Goal: Task Accomplishment & Management: Complete application form

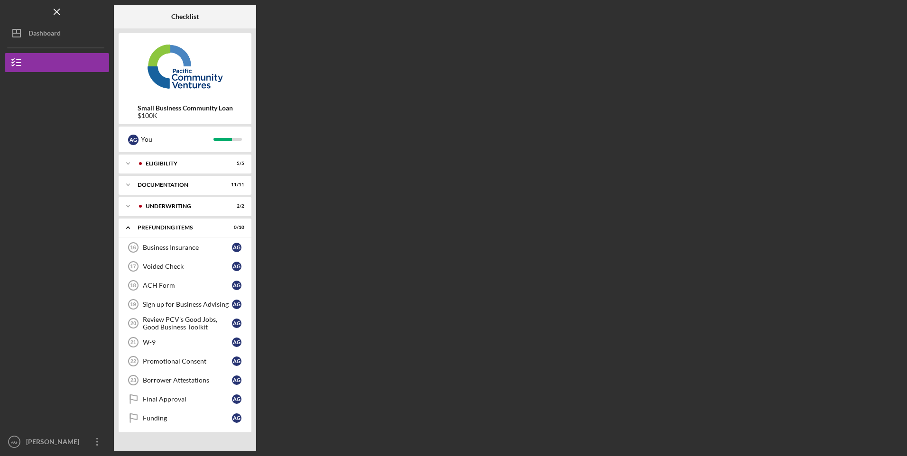
click at [187, 205] on div "Underwriting" at bounding box center [183, 206] width 75 height 6
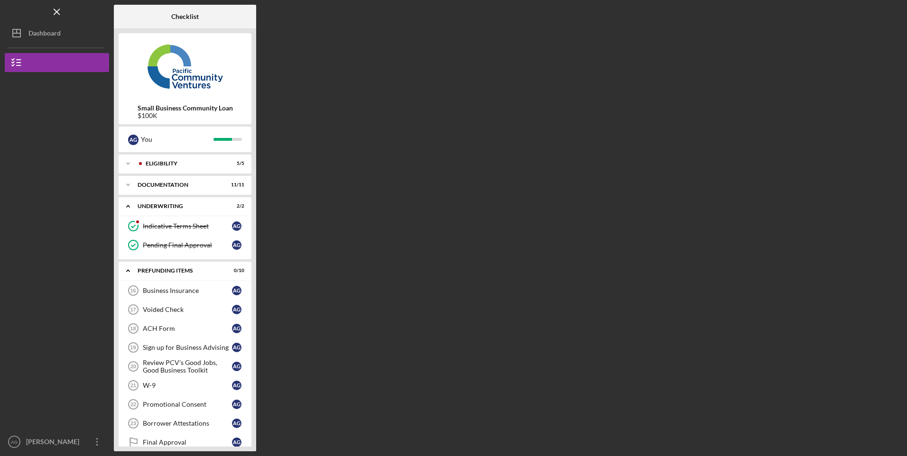
click at [159, 226] on div "Indicative Terms Sheet" at bounding box center [187, 226] width 89 height 8
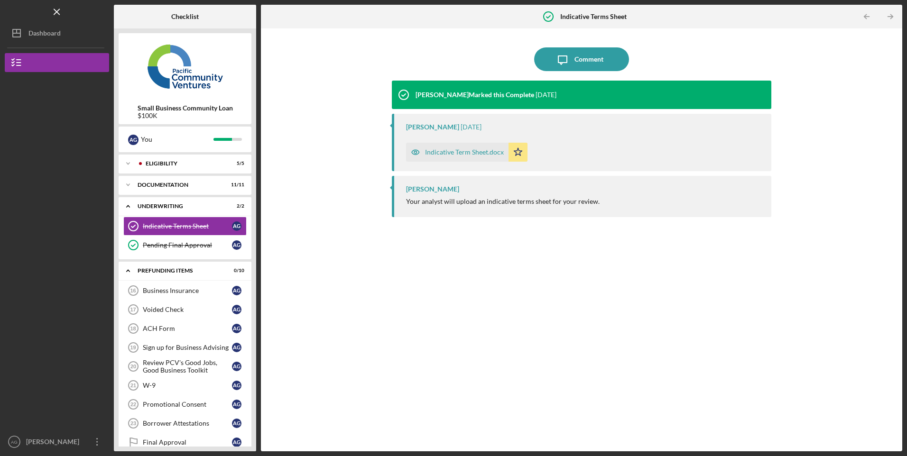
click at [167, 162] on div "Eligibility" at bounding box center [183, 164] width 75 height 6
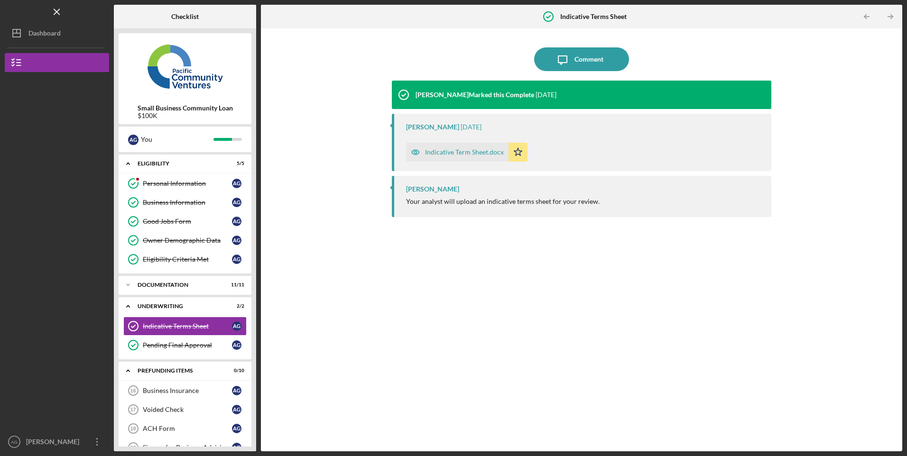
click at [167, 184] on div "Personal Information" at bounding box center [187, 184] width 89 height 8
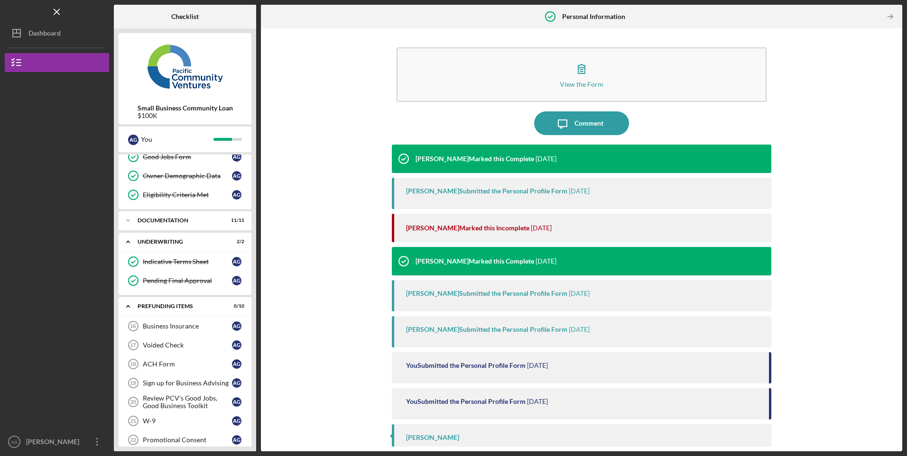
scroll to position [134, 0]
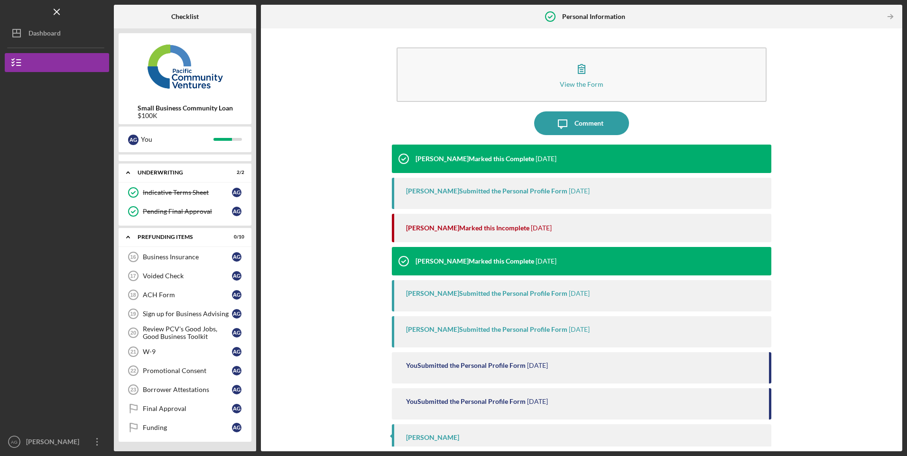
click at [172, 276] on div "Voided Check" at bounding box center [187, 276] width 89 height 8
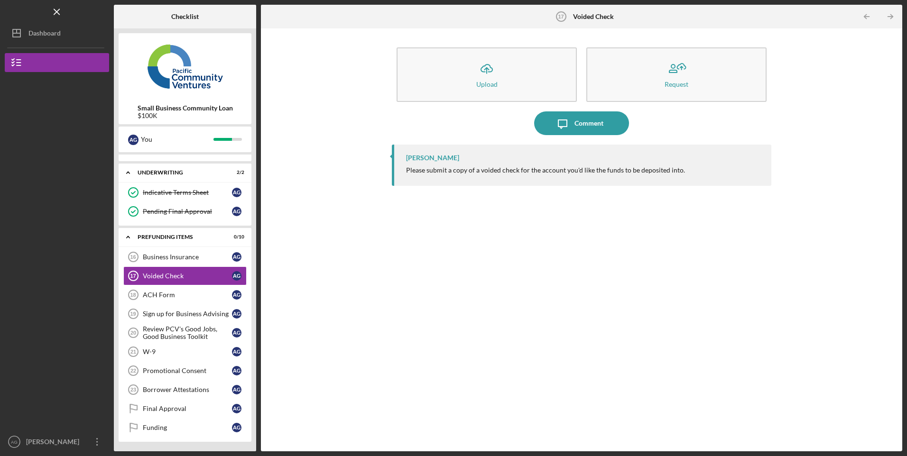
click at [185, 352] on div "W-9" at bounding box center [187, 352] width 89 height 8
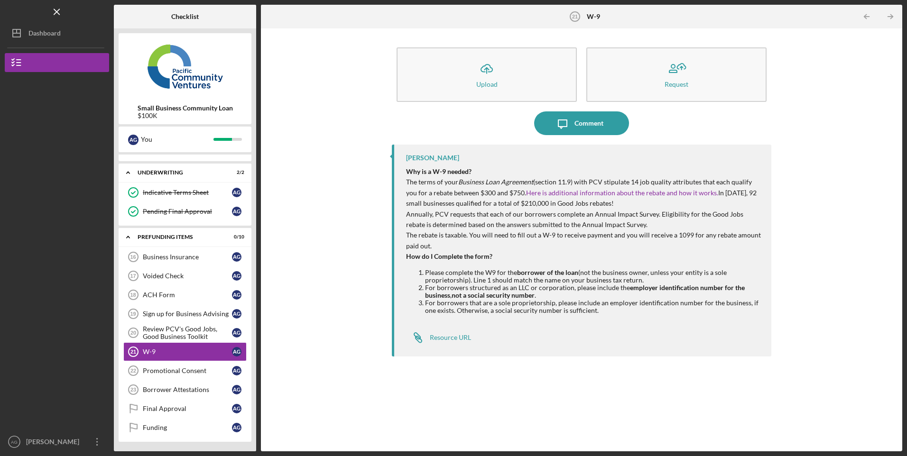
click at [461, 81] on button "Icon/Upload Upload" at bounding box center [486, 74] width 180 height 55
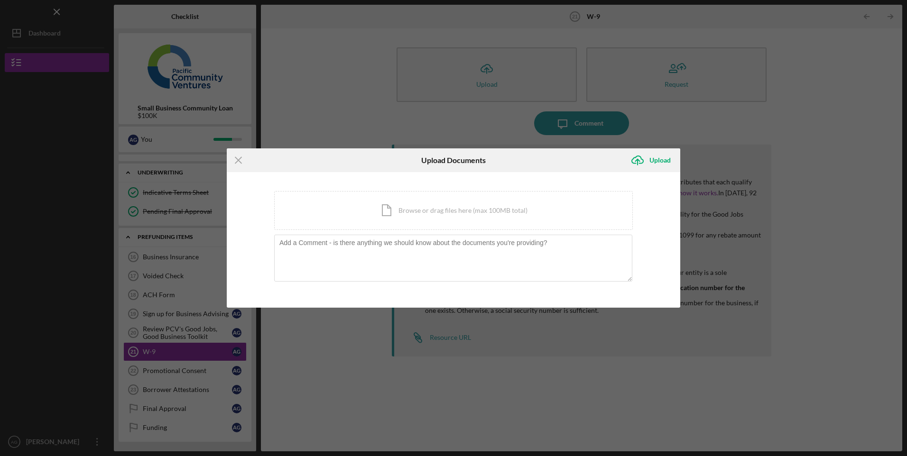
click at [243, 160] on icon "Icon/Menu Close" at bounding box center [239, 160] width 24 height 24
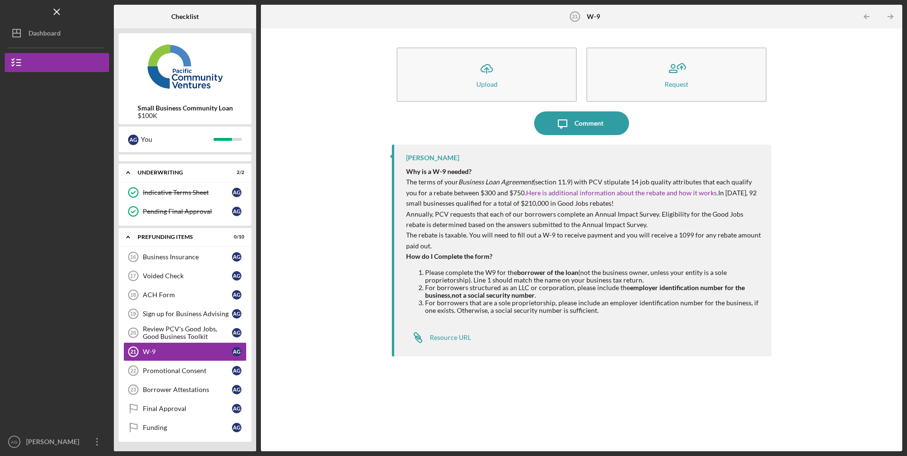
click at [461, 340] on div "Resource URL" at bounding box center [450, 338] width 41 height 8
click at [180, 295] on div "ACH Form" at bounding box center [187, 295] width 89 height 8
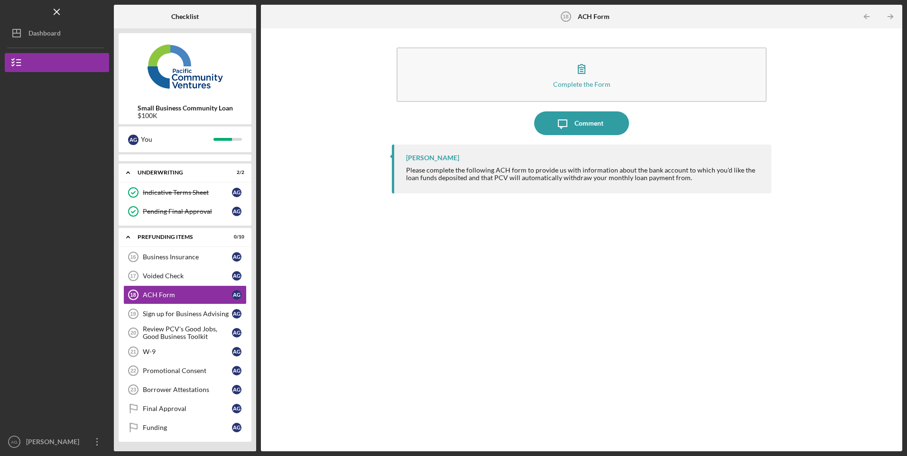
click at [630, 74] on button "Complete the Form Form" at bounding box center [580, 74] width 369 height 55
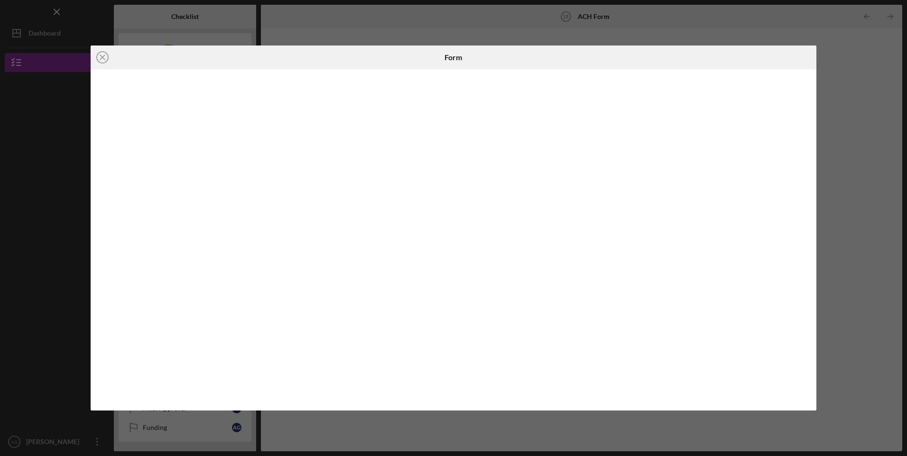
click at [104, 60] on icon "Icon/Close" at bounding box center [103, 58] width 24 height 24
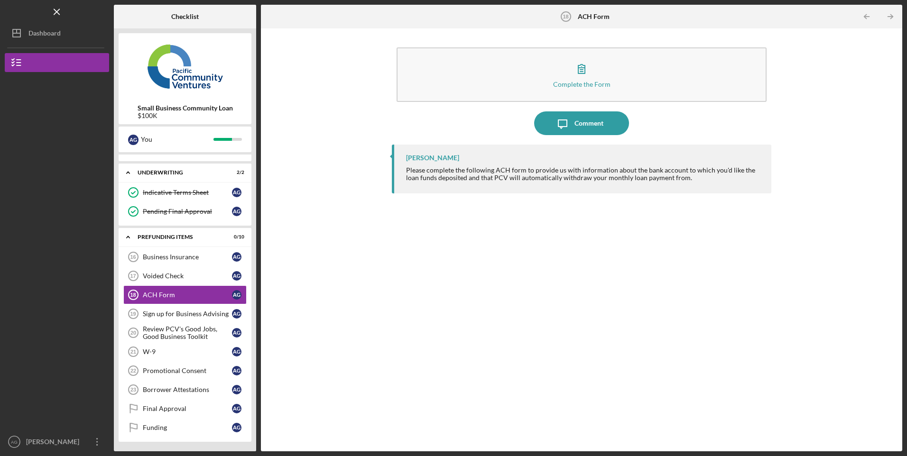
click at [192, 318] on div "Sign up for Business Advising" at bounding box center [187, 314] width 89 height 8
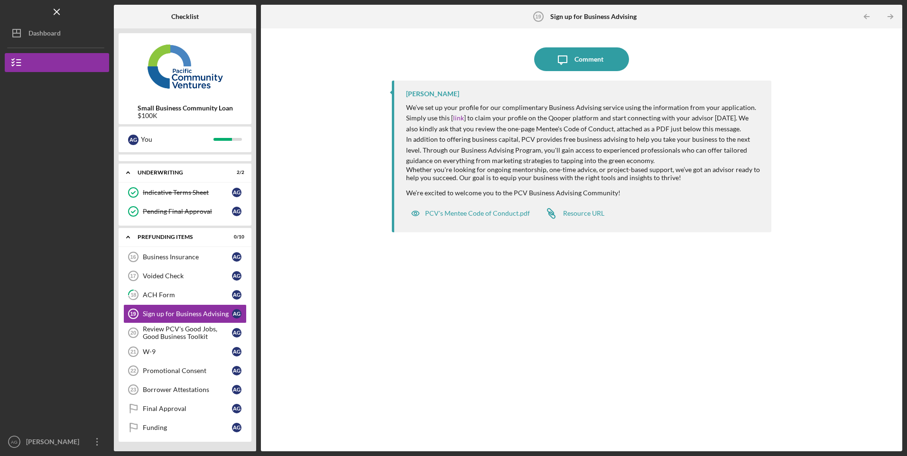
click at [498, 211] on div "PCV's Mentee Code of Conduct.pdf" at bounding box center [477, 214] width 105 height 8
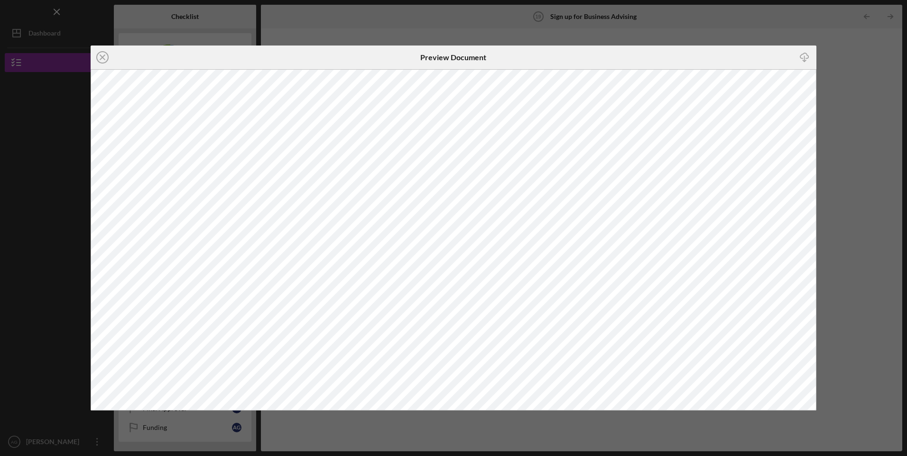
click at [101, 58] on line at bounding box center [102, 57] width 5 height 5
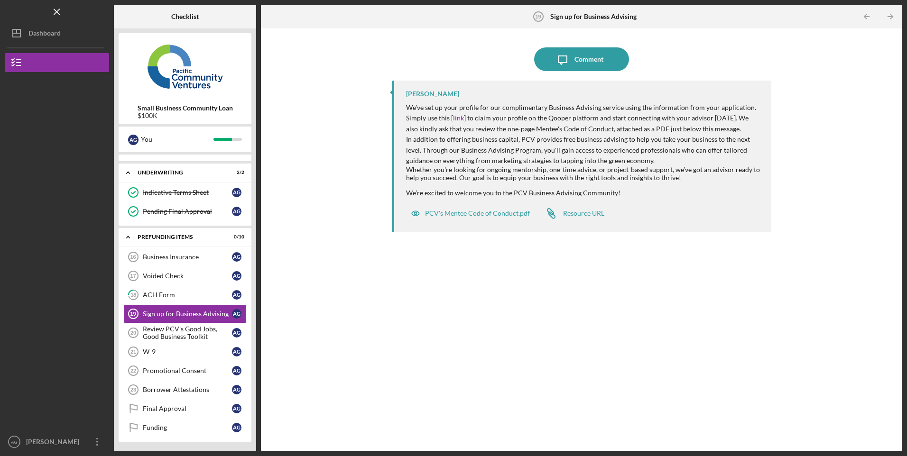
click at [584, 214] on div "Resource URL" at bounding box center [583, 214] width 41 height 8
click at [461, 120] on link "link" at bounding box center [458, 118] width 11 height 8
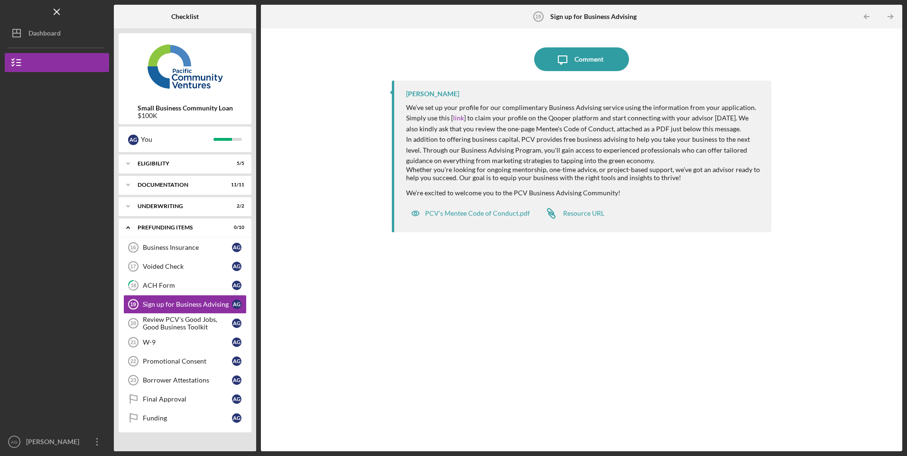
click at [604, 56] on button "Icon/Message Comment" at bounding box center [581, 59] width 95 height 24
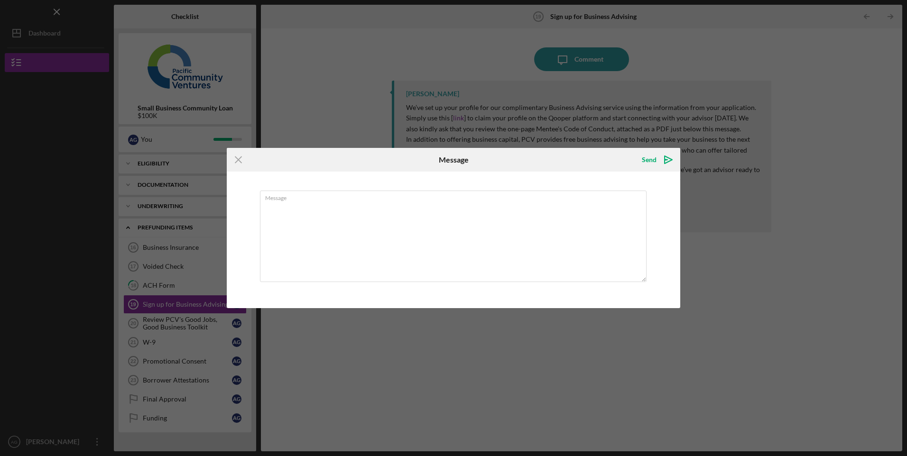
click at [526, 265] on textarea "Message" at bounding box center [453, 237] width 387 height 92
type textarea "Resources have been reviewed"
click at [655, 163] on div "Send" at bounding box center [649, 159] width 15 height 19
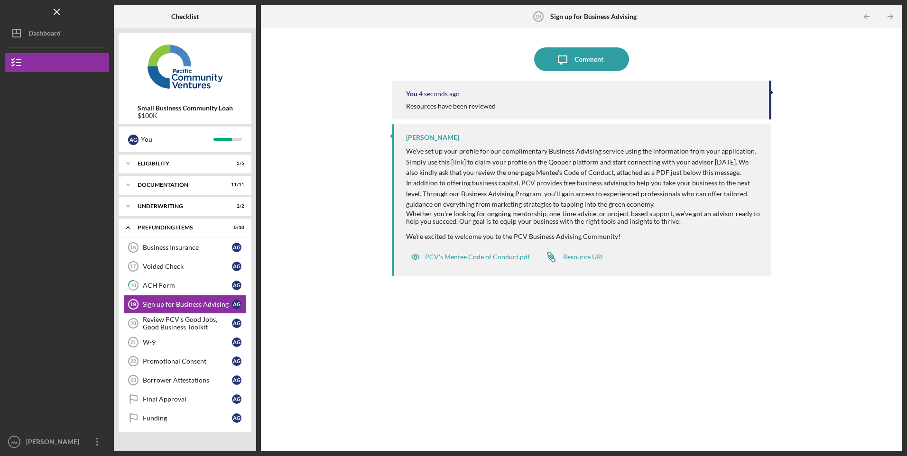
click at [179, 327] on div "Review PCV's Good Jobs, Good Business Toolkit" at bounding box center [187, 323] width 89 height 15
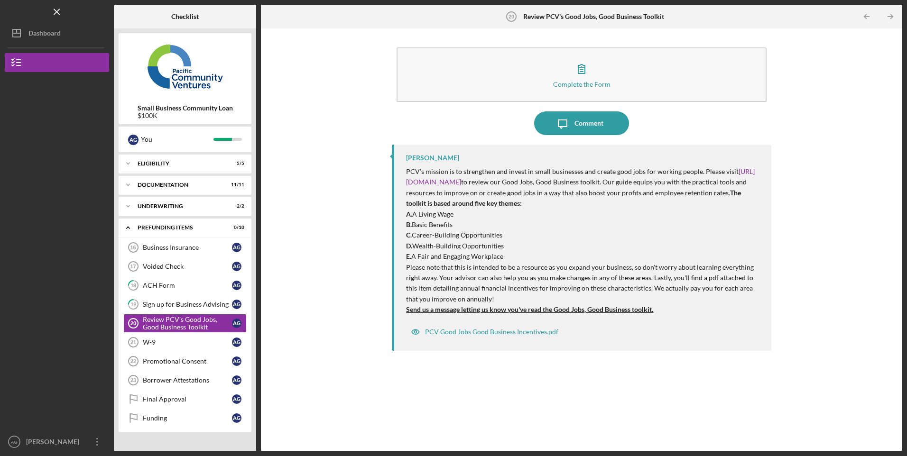
click at [477, 332] on div "PCV Good Jobs Good Business Incentives.pdf" at bounding box center [491, 332] width 133 height 8
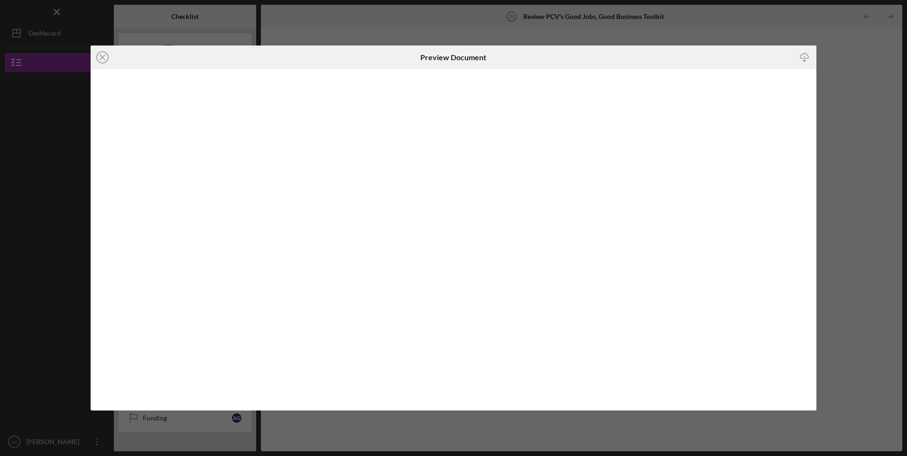
click at [98, 58] on icon "Icon/Close" at bounding box center [103, 58] width 24 height 24
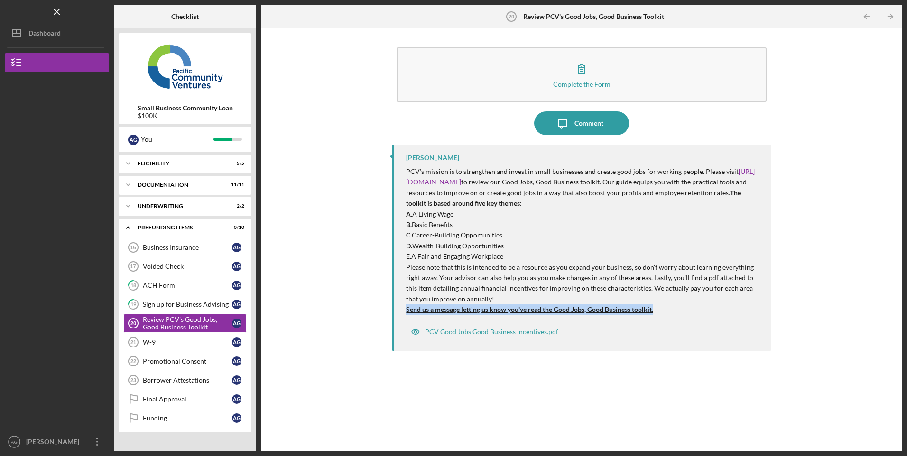
drag, startPoint x: 659, startPoint y: 310, endPoint x: 398, endPoint y: 308, distance: 260.4
click at [398, 308] on div "[PERSON_NAME] PCV’s mission is to strengthen and invest in small businesses and…" at bounding box center [581, 248] width 379 height 206
click at [594, 77] on button "Complete the Form Form" at bounding box center [580, 74] width 369 height 55
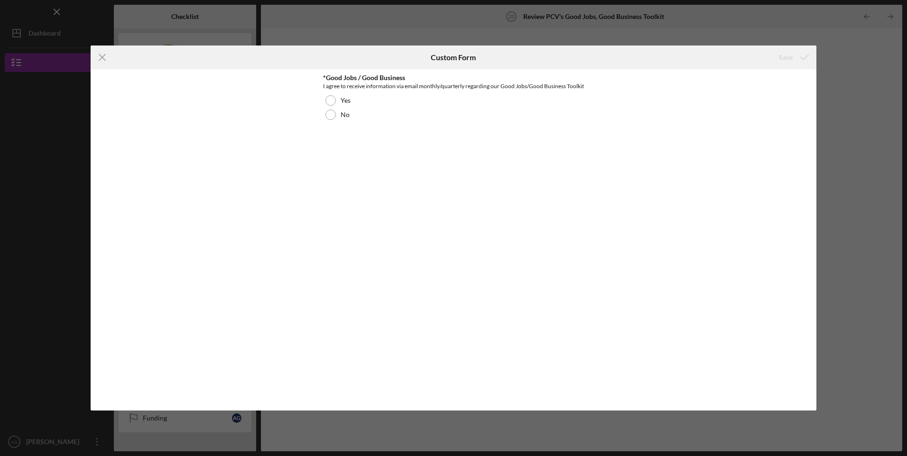
click at [331, 106] on div at bounding box center [330, 100] width 10 height 10
click at [783, 55] on div "Save" at bounding box center [786, 57] width 14 height 19
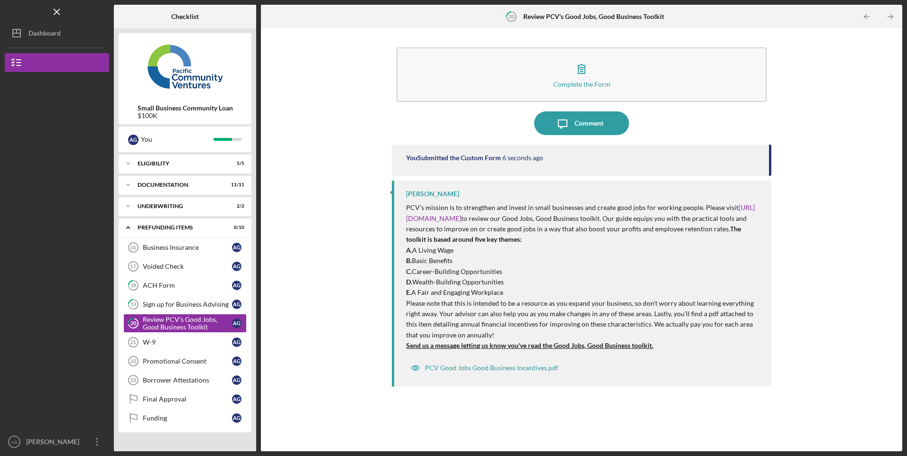
click at [612, 116] on button "Icon/Message Comment" at bounding box center [581, 123] width 95 height 24
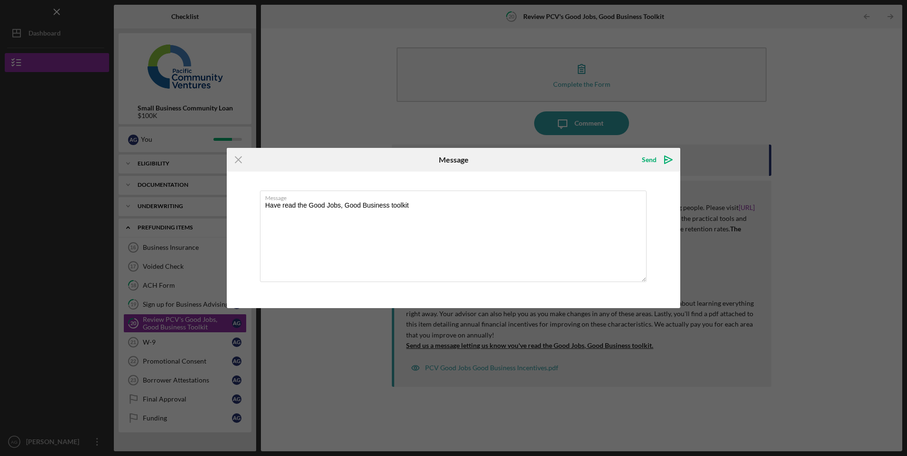
type textarea "Have read the Good Jobs, Good Business toolkit"
click at [644, 159] on div "Send" at bounding box center [649, 159] width 15 height 19
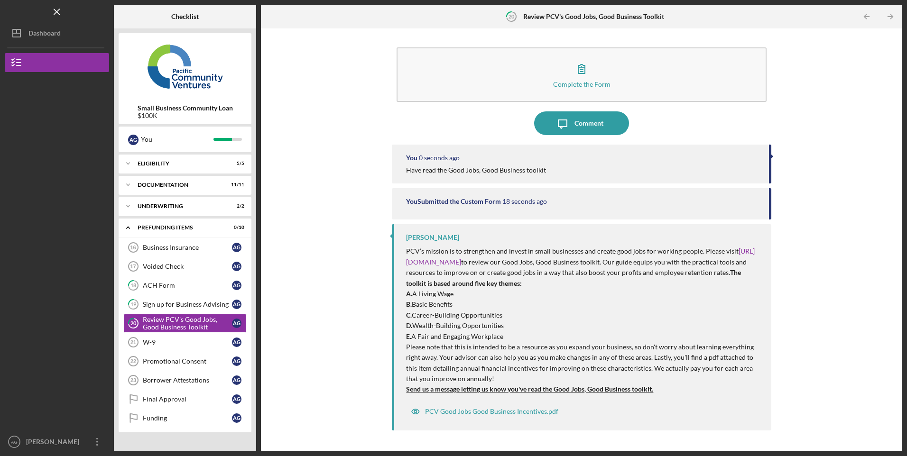
click at [169, 363] on div "Promotional Consent" at bounding box center [187, 362] width 89 height 8
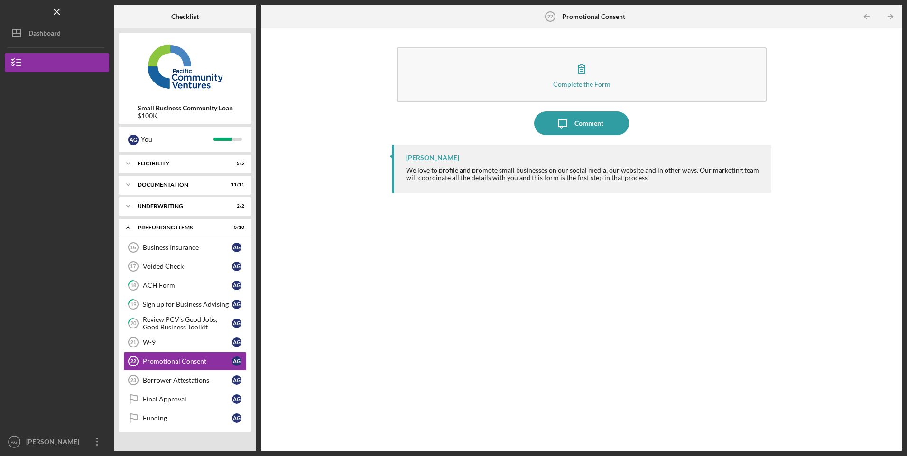
click at [624, 81] on button "Complete the Form Form" at bounding box center [580, 74] width 369 height 55
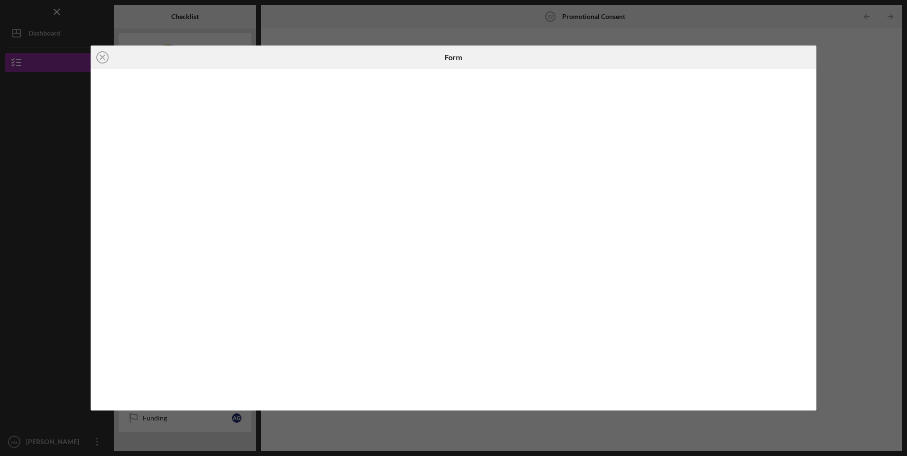
click at [102, 59] on icon "Icon/Close" at bounding box center [103, 58] width 24 height 24
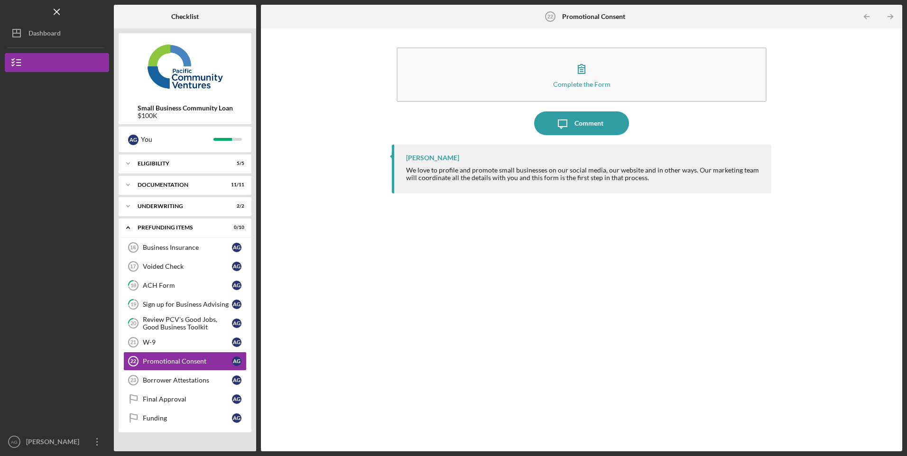
click at [166, 343] on div "W-9" at bounding box center [187, 343] width 89 height 8
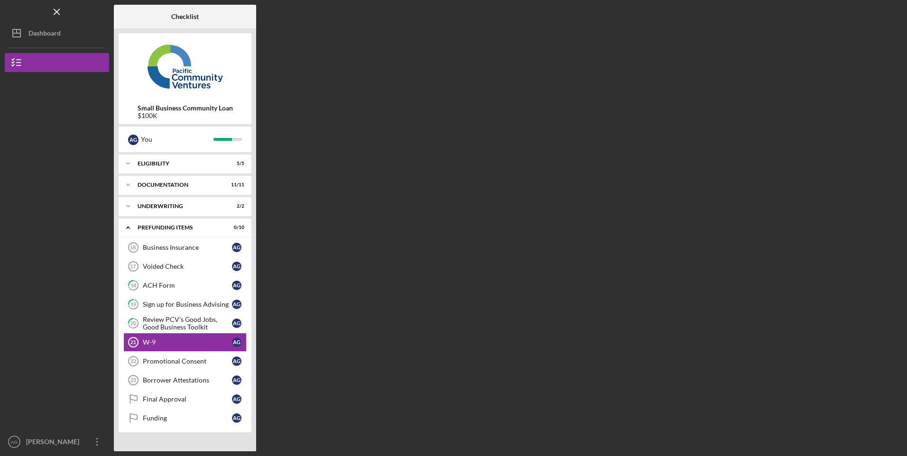
click at [165, 364] on div "Promotional Consent" at bounding box center [187, 362] width 89 height 8
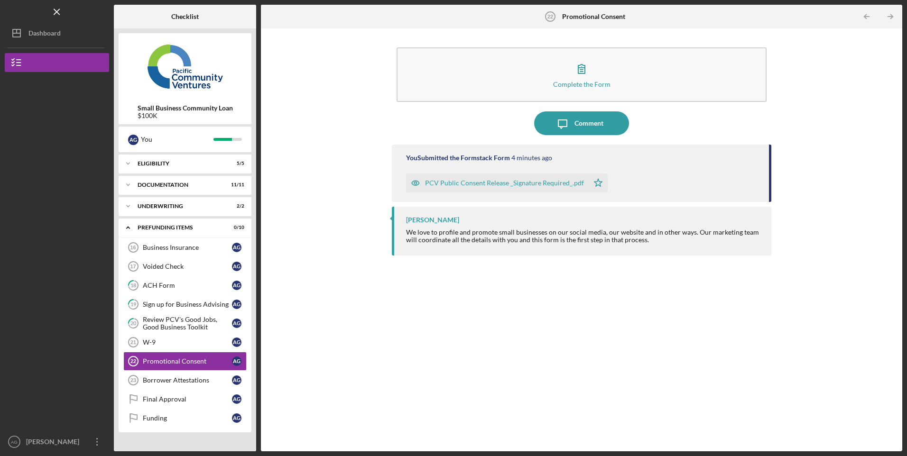
click at [577, 119] on div "Comment" at bounding box center [588, 123] width 29 height 24
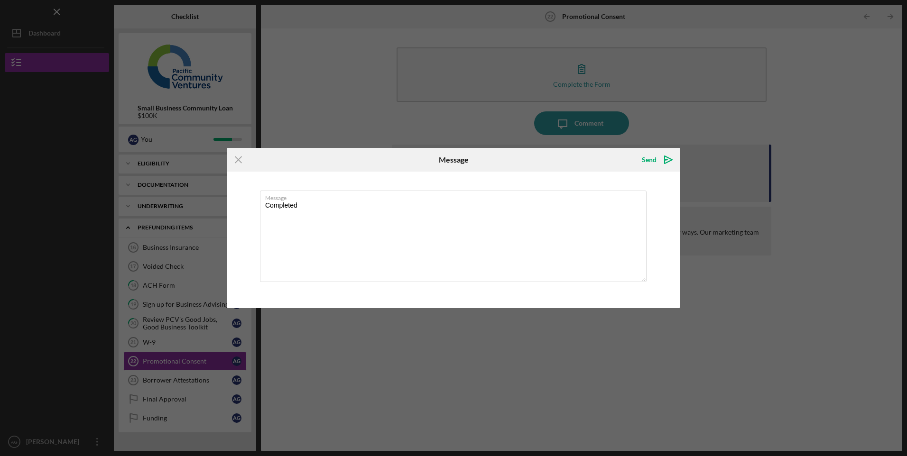
type textarea "Completed"
click at [650, 161] on div "Send" at bounding box center [649, 159] width 15 height 19
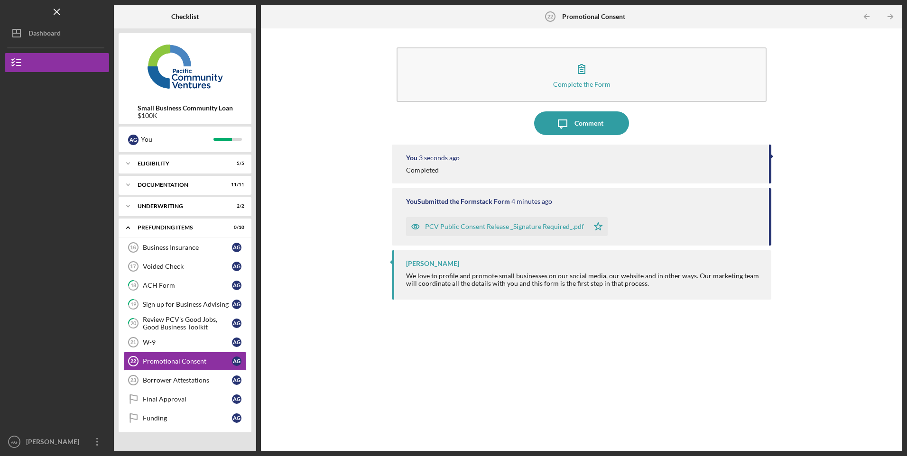
click at [193, 377] on div "Borrower Attestations" at bounding box center [187, 381] width 89 height 8
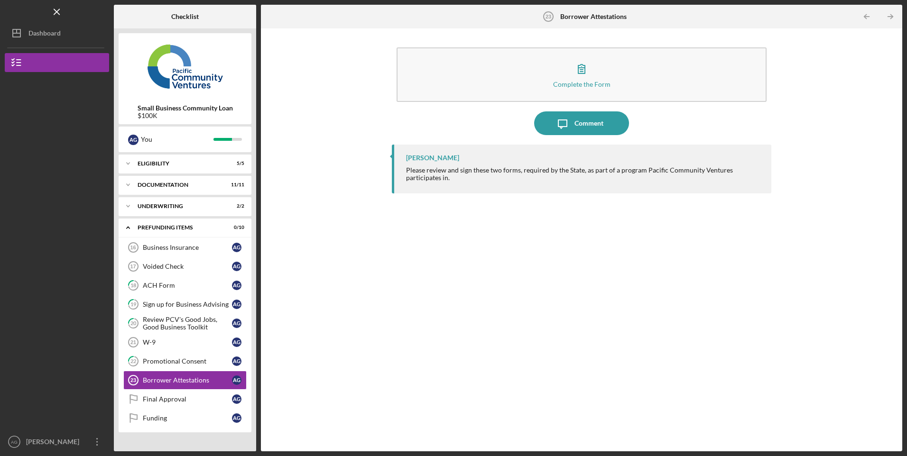
click at [577, 70] on icon "button" at bounding box center [582, 69] width 24 height 24
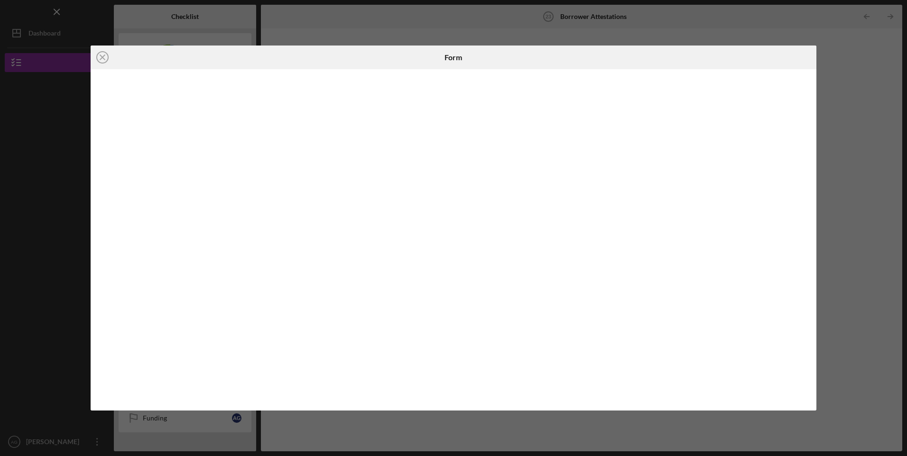
click at [100, 61] on icon "Icon/Close" at bounding box center [103, 58] width 24 height 24
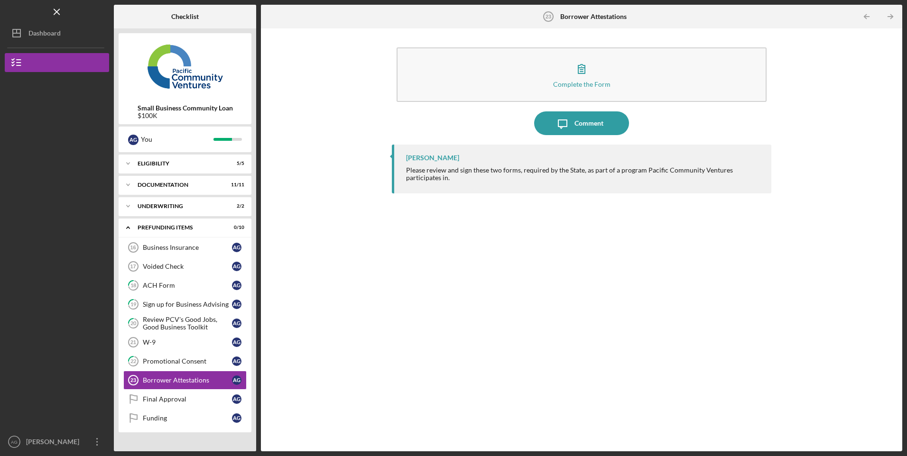
click at [184, 398] on div "Final Approval" at bounding box center [187, 400] width 89 height 8
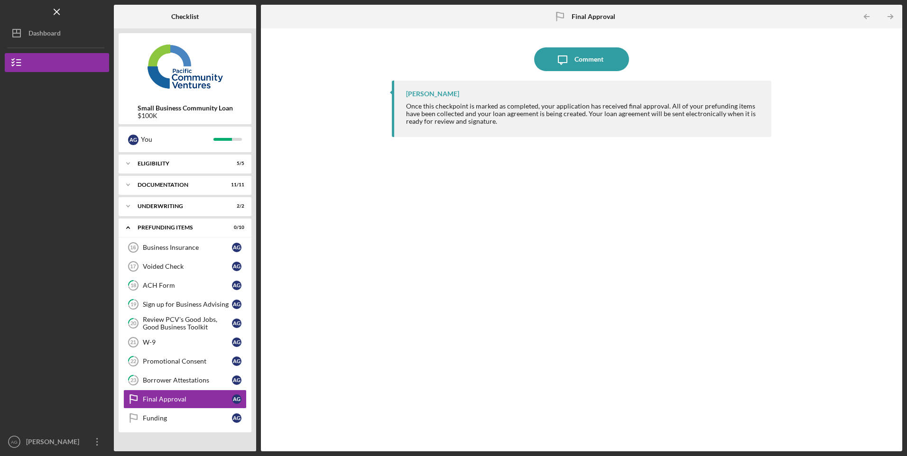
click at [169, 416] on div "Funding" at bounding box center [187, 419] width 89 height 8
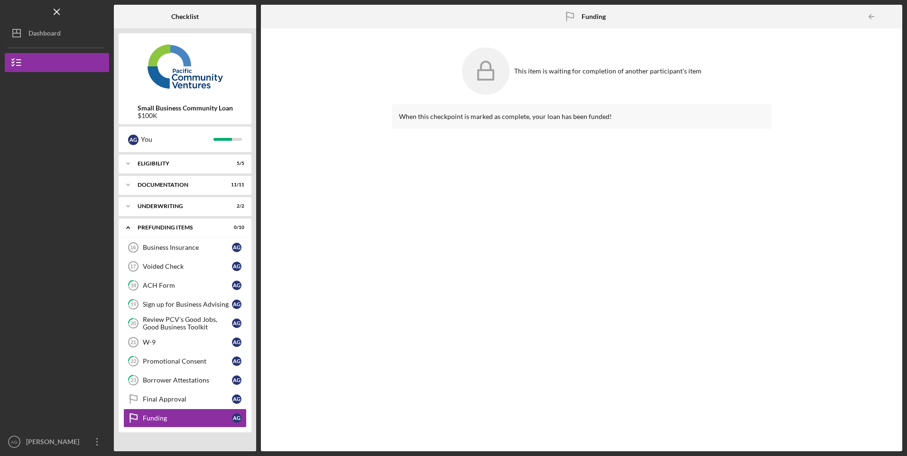
click at [170, 401] on div "Final Approval" at bounding box center [187, 400] width 89 height 8
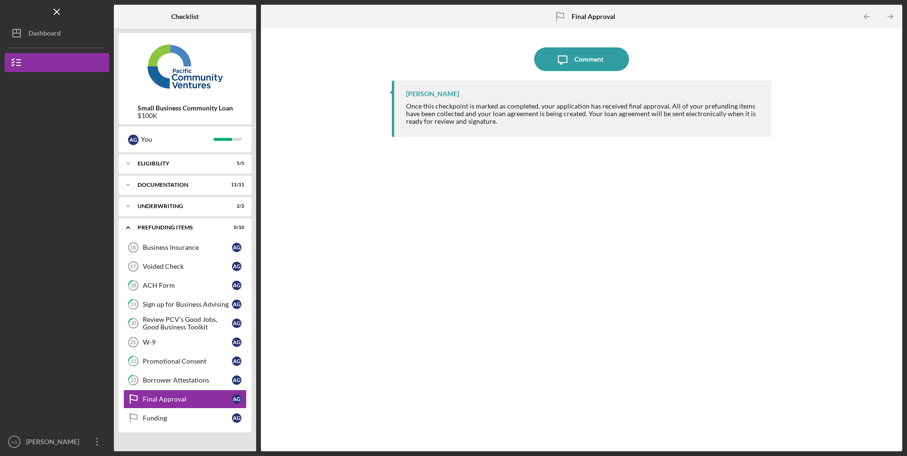
click at [158, 346] on div "W-9" at bounding box center [187, 343] width 89 height 8
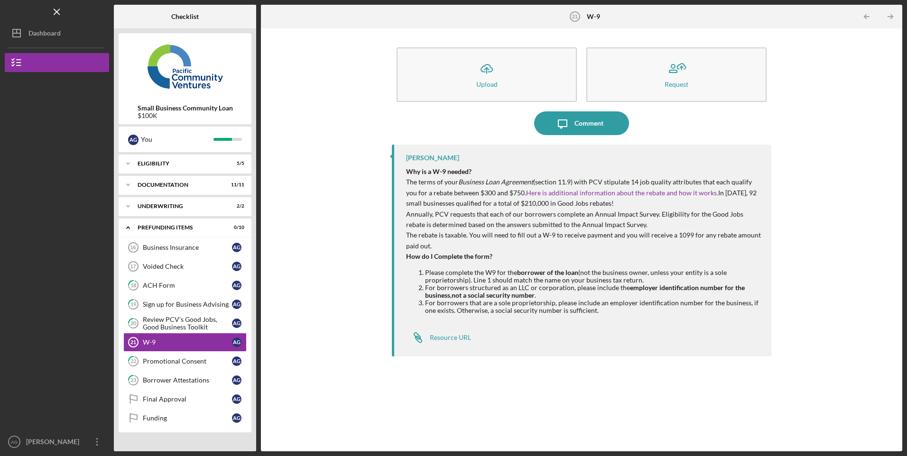
click at [507, 77] on button "Icon/Upload Upload" at bounding box center [486, 74] width 180 height 55
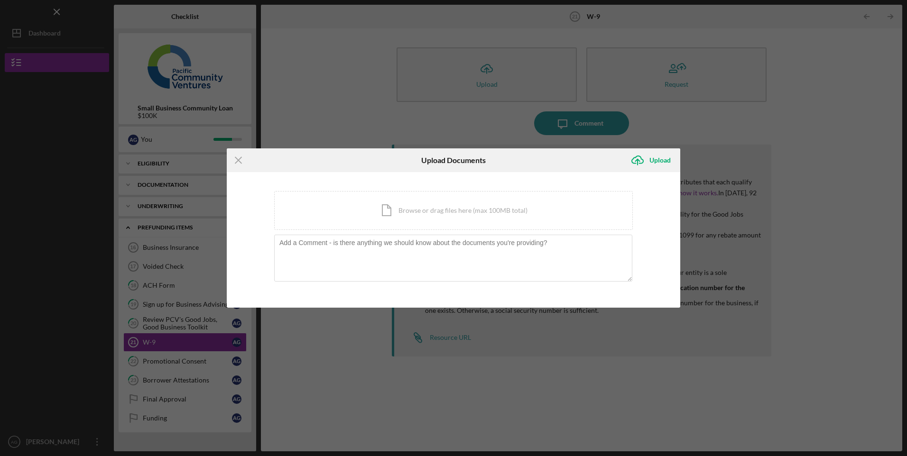
click at [239, 160] on line at bounding box center [238, 160] width 6 height 6
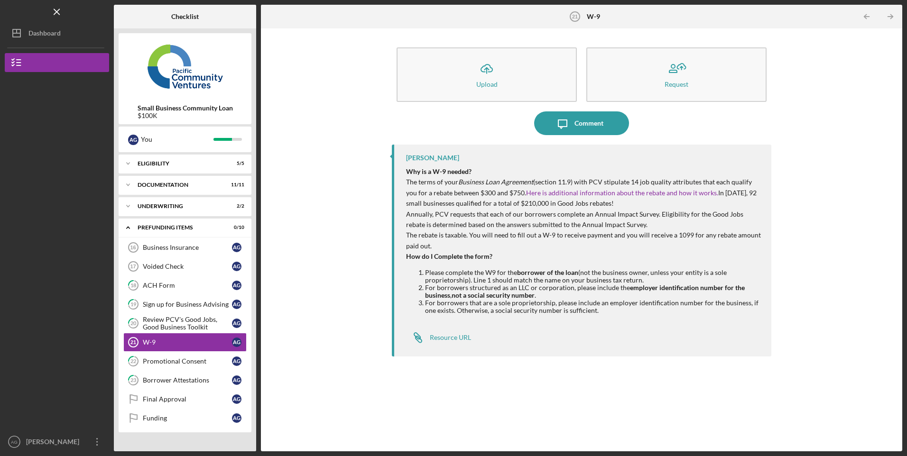
click at [443, 340] on div "Resource URL" at bounding box center [450, 338] width 41 height 8
click at [458, 79] on button "Icon/Upload Upload" at bounding box center [486, 74] width 180 height 55
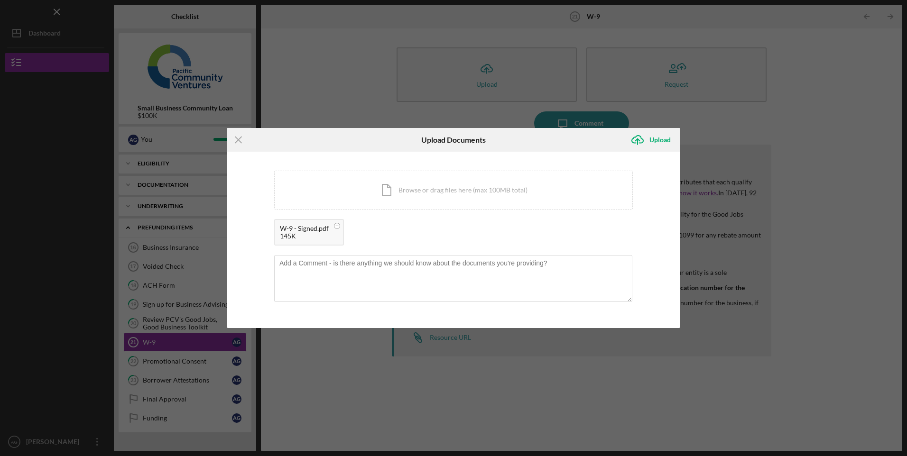
click at [652, 142] on div "Upload" at bounding box center [659, 139] width 21 height 19
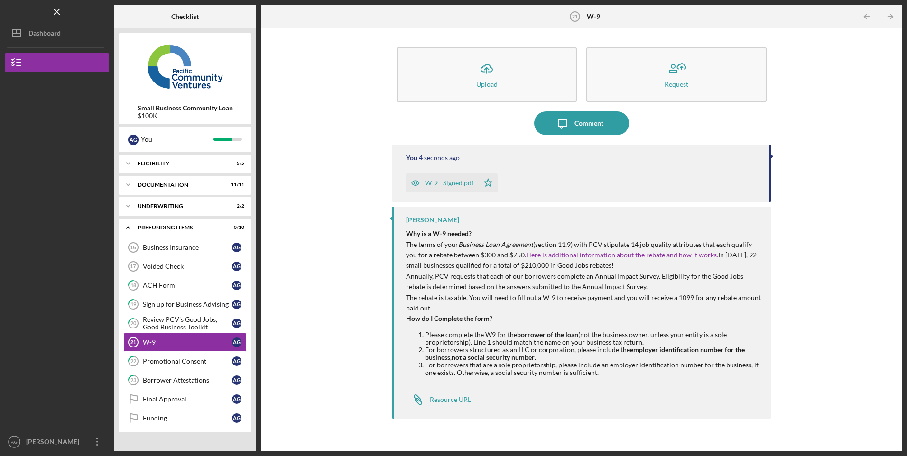
click at [167, 304] on div "Sign up for Business Advising" at bounding box center [187, 305] width 89 height 8
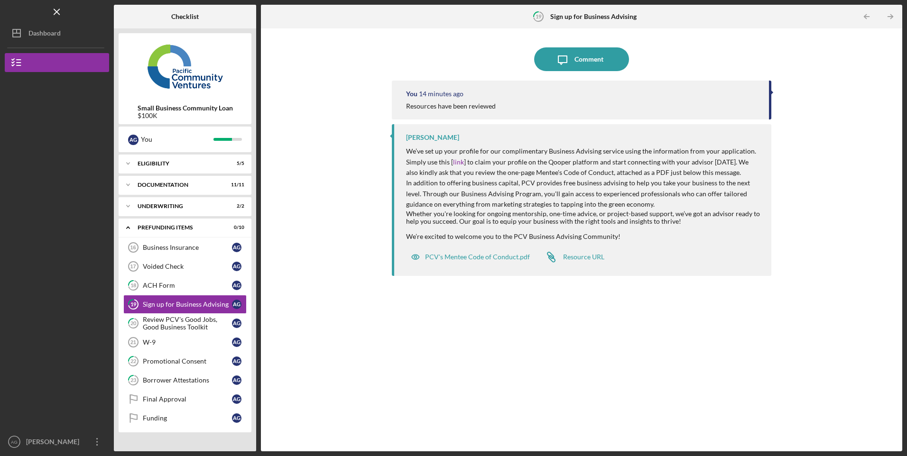
click at [159, 325] on div "Review PCV's Good Jobs, Good Business Toolkit" at bounding box center [187, 323] width 89 height 15
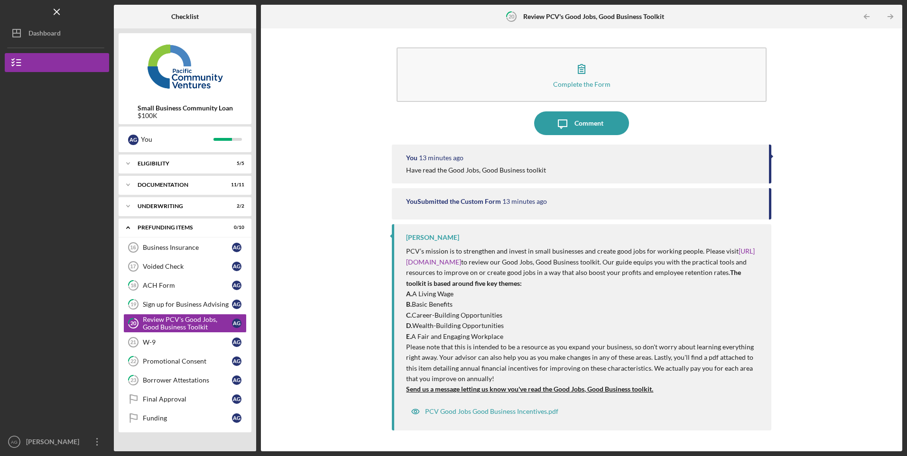
click at [156, 346] on link "W-9 21 W-9 A G" at bounding box center [184, 342] width 123 height 19
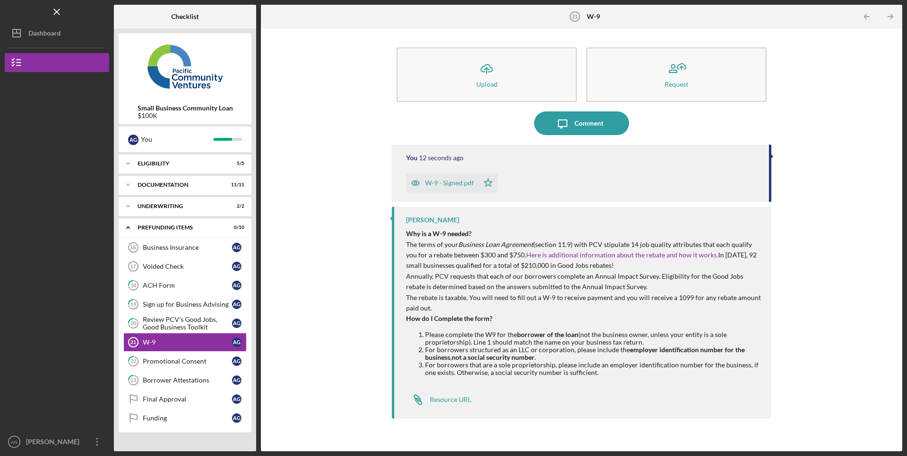
click at [595, 127] on div "Comment" at bounding box center [588, 123] width 29 height 24
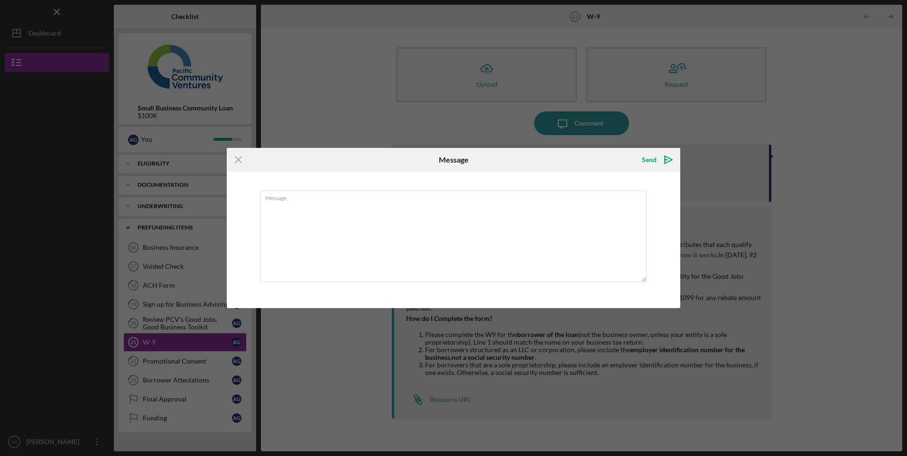
click at [449, 252] on textarea "Message" at bounding box center [453, 237] width 387 height 92
type textarea "Completed and uploaded"
click at [655, 158] on div "Send" at bounding box center [649, 159] width 15 height 19
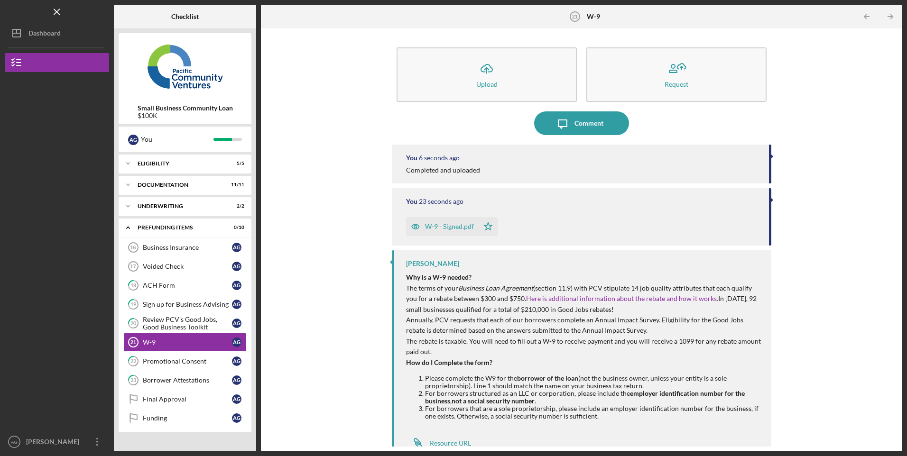
click at [55, 440] on div "[PERSON_NAME]" at bounding box center [55, 443] width 62 height 21
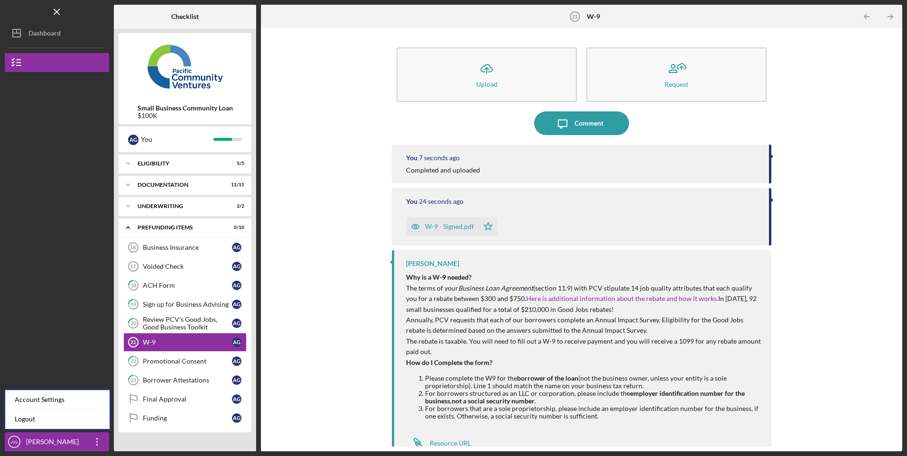
click at [29, 425] on link "Logout" at bounding box center [57, 419] width 104 height 19
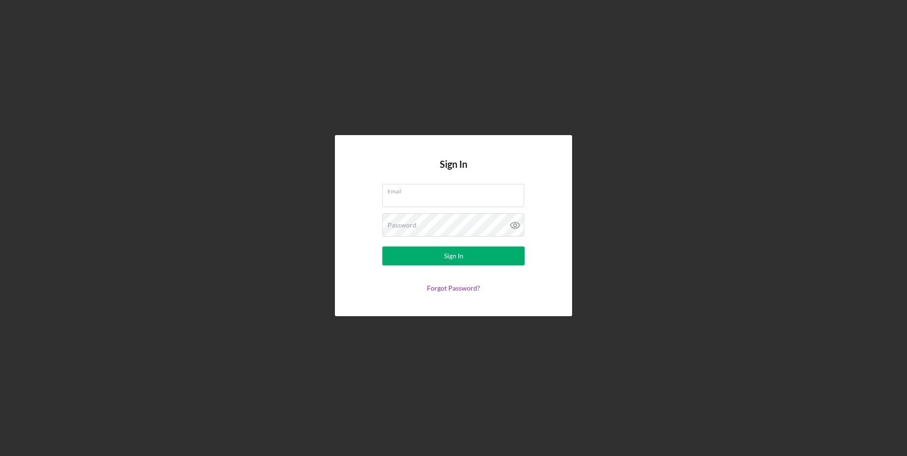
type input "[EMAIL_ADDRESS][DOMAIN_NAME]"
